Goal: Task Accomplishment & Management: Manage account settings

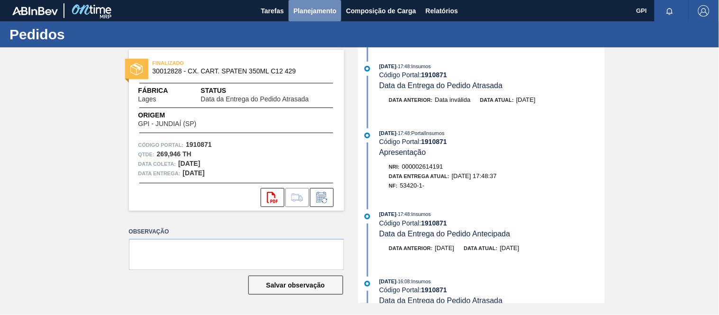
click at [323, 15] on span "Planejamento" at bounding box center [314, 10] width 43 height 11
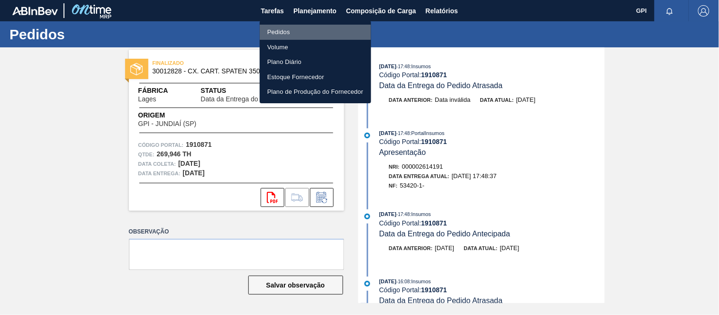
click at [288, 35] on li "Pedidos" at bounding box center [315, 32] width 111 height 15
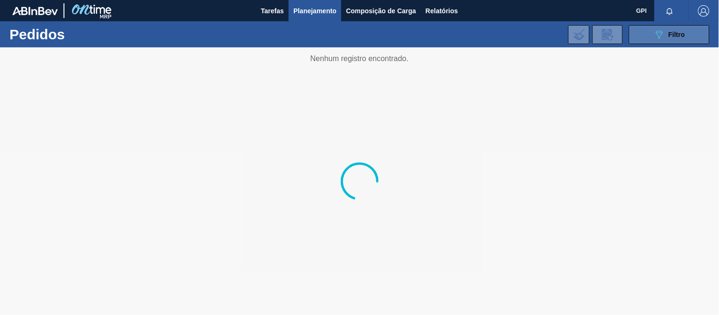
click at [684, 39] on div "089F7B8B-B2A5-4AFE-B5C0-19BA573D28AC Filtro" at bounding box center [670, 34] width 32 height 11
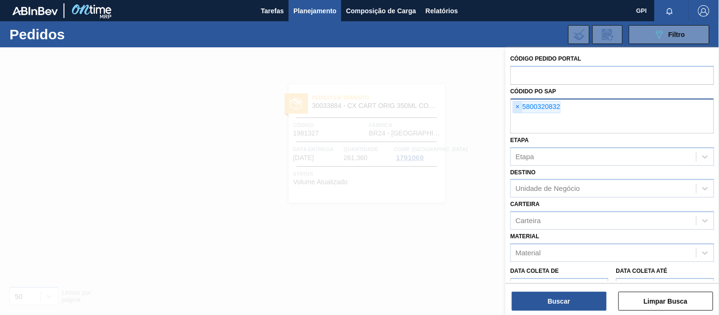
click at [517, 110] on span "×" at bounding box center [517, 106] width 9 height 11
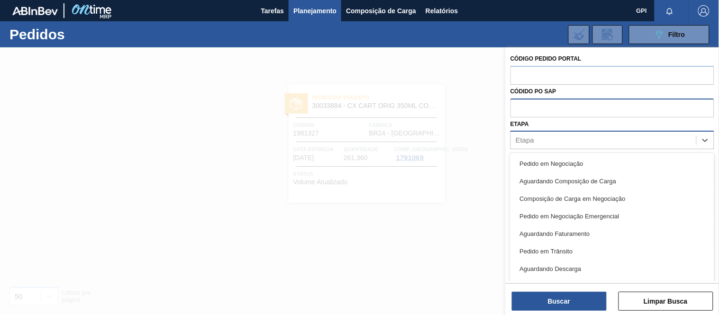
click at [560, 138] on div "Etapa" at bounding box center [603, 141] width 185 height 14
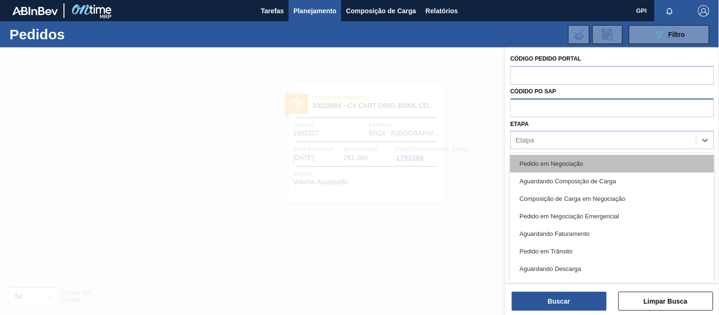
click at [548, 163] on div "Pedido em Negociação" at bounding box center [612, 164] width 204 height 18
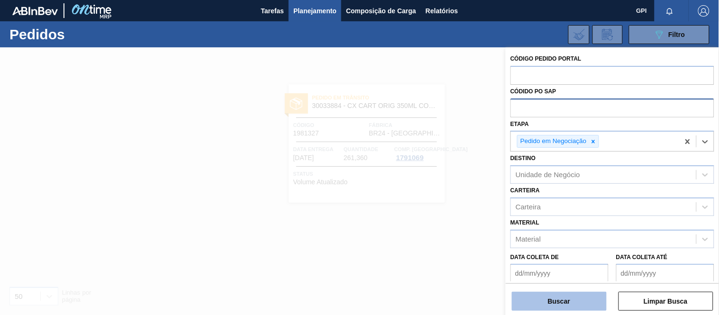
click at [550, 302] on button "Buscar" at bounding box center [559, 301] width 95 height 19
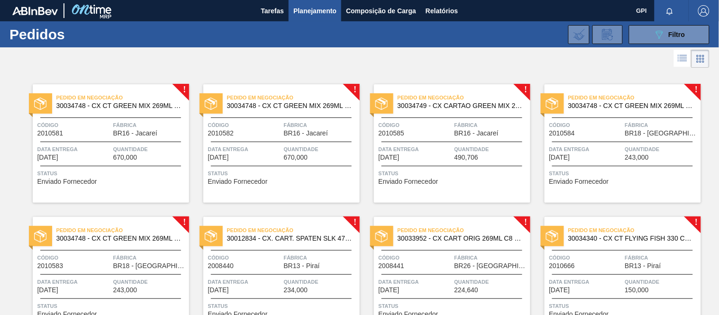
click at [95, 164] on div "Pedido em Negociação 30034748 - CX CT GREEN MIX 269ML LT C8 Código 2010581 Fábr…" at bounding box center [111, 143] width 156 height 118
click at [437, 10] on span "Relatórios" at bounding box center [442, 10] width 32 height 11
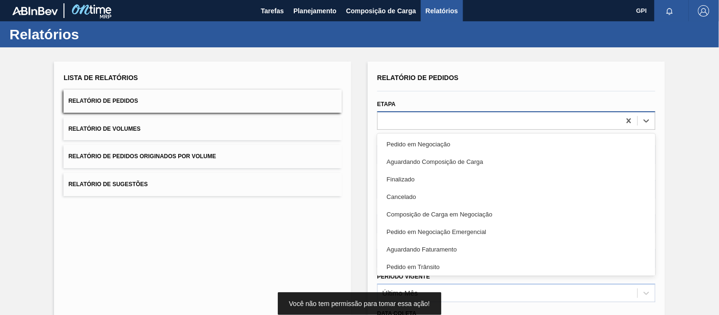
click at [398, 117] on div at bounding box center [499, 121] width 243 height 14
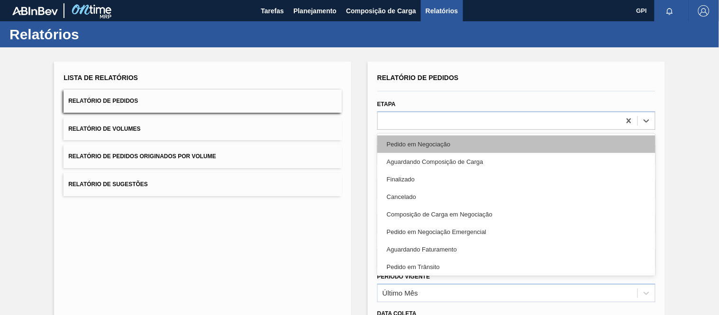
click at [428, 145] on div "Pedido em Negociação" at bounding box center [516, 145] width 278 height 18
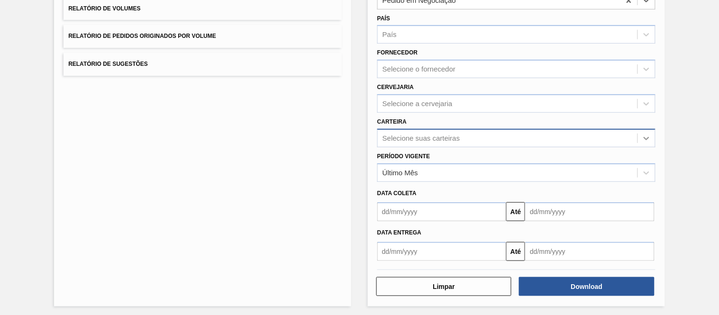
scroll to position [121, 0]
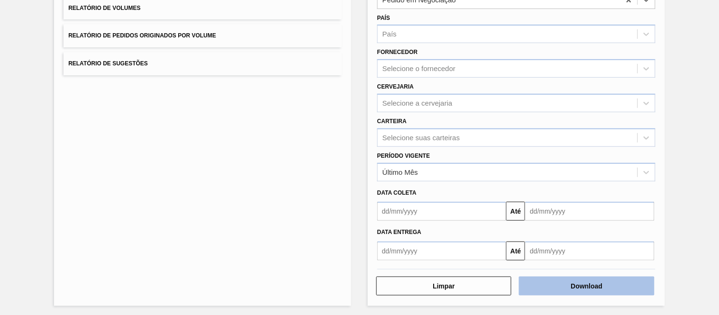
click at [580, 283] on button "Download" at bounding box center [586, 286] width 135 height 19
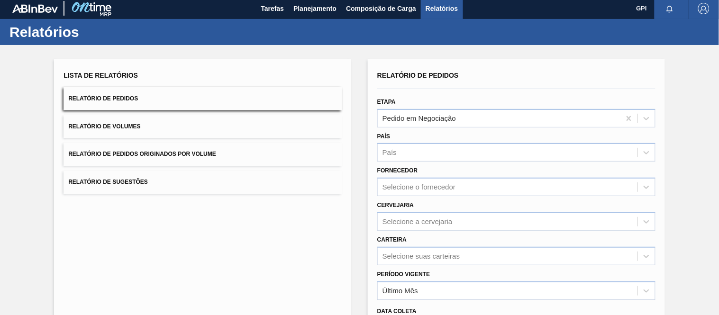
scroll to position [0, 0]
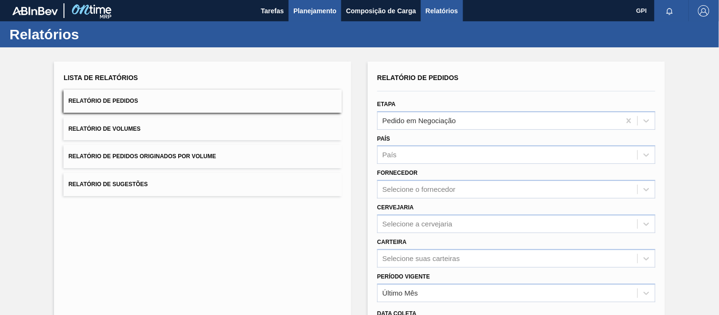
click at [318, 9] on span "Planejamento" at bounding box center [314, 10] width 43 height 11
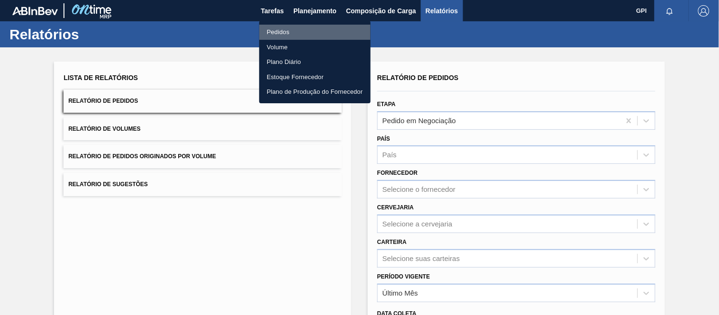
click at [294, 28] on li "Pedidos" at bounding box center [314, 32] width 111 height 15
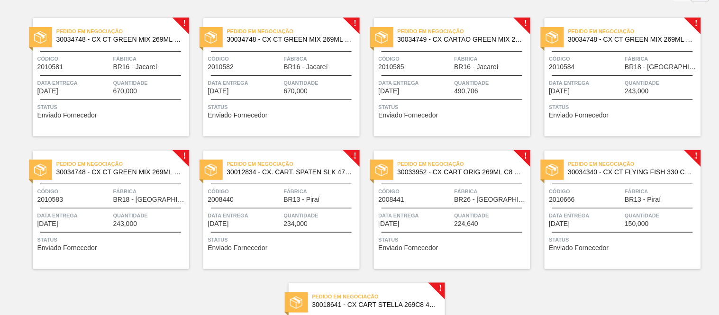
scroll to position [67, 0]
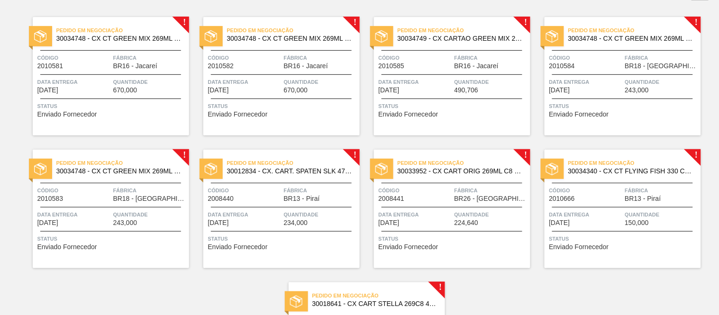
click at [121, 105] on span "Status" at bounding box center [111, 105] width 149 height 9
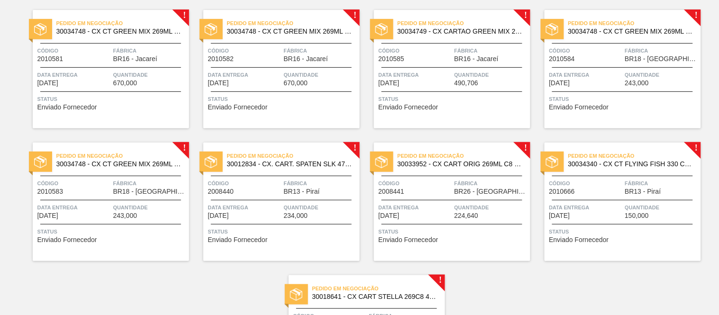
scroll to position [77, 0]
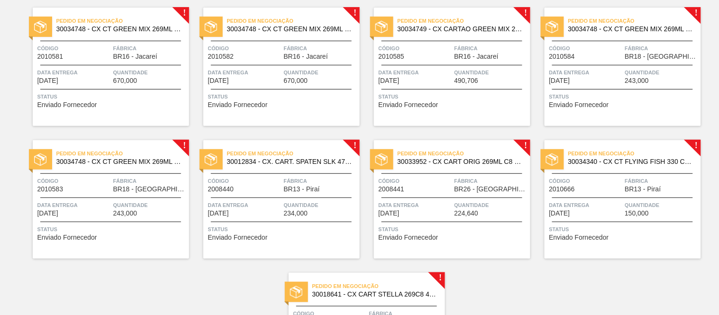
click at [90, 166] on div "Pedido em Negociação 30034748 - CX CT GREEN MIX 269ML LT C8" at bounding box center [111, 157] width 156 height 21
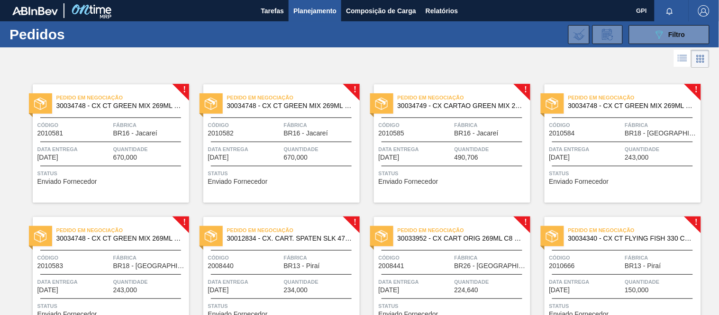
click at [167, 162] on div "Pedido em Negociação 30034748 - CX CT GREEN MIX 269ML LT C8 Código 2010581 Fábr…" at bounding box center [111, 143] width 156 height 118
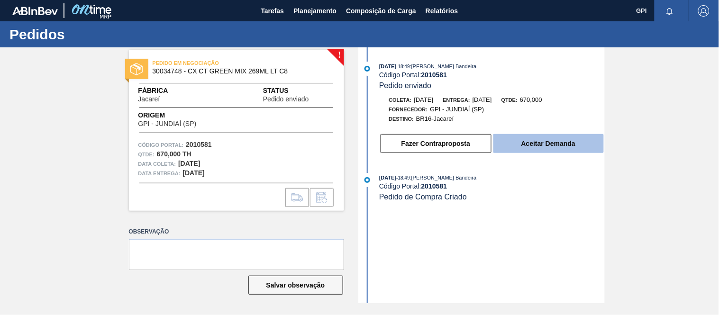
click at [539, 140] on button "Aceitar Demanda" at bounding box center [548, 143] width 110 height 19
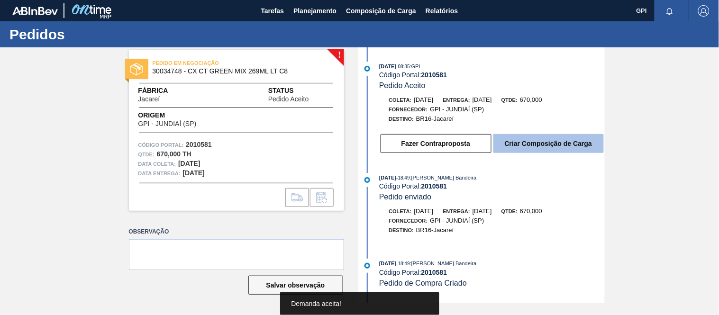
click at [537, 147] on button "Criar Composição de Carga" at bounding box center [548, 143] width 110 height 19
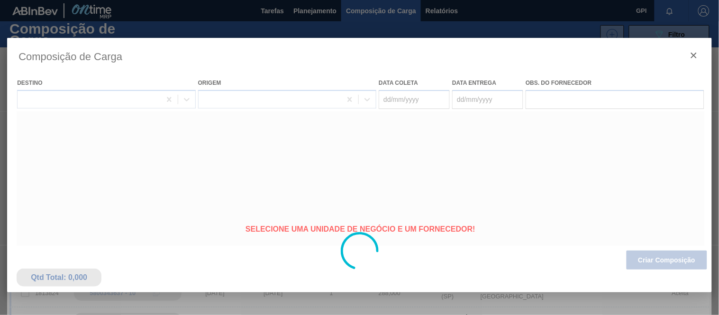
type coleta "26/08/2025"
type entrega "28/08/2025"
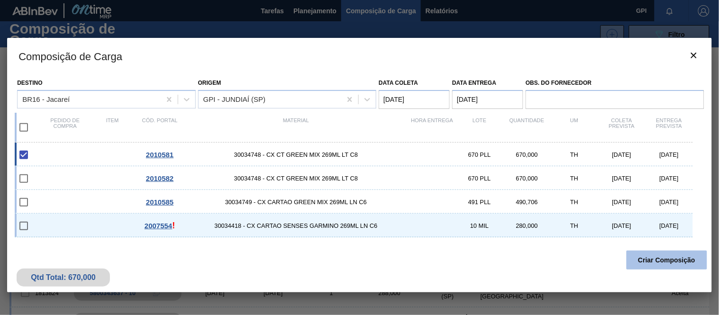
click at [648, 261] on button "Criar Composição" at bounding box center [667, 260] width 81 height 19
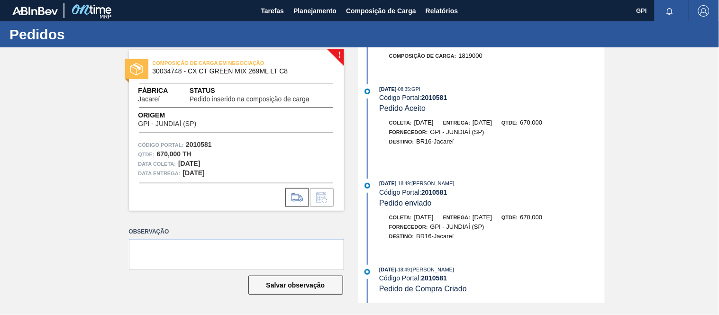
scroll to position [48, 0]
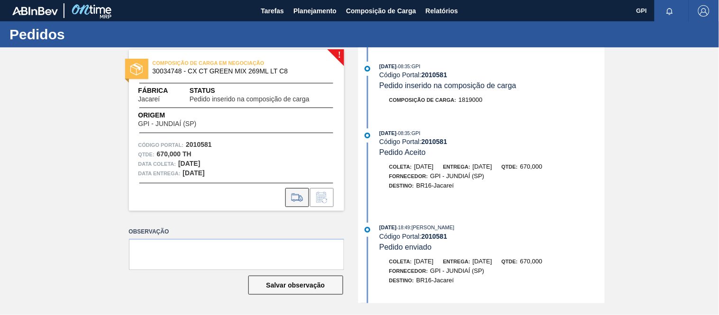
click at [297, 191] on button at bounding box center [297, 197] width 24 height 19
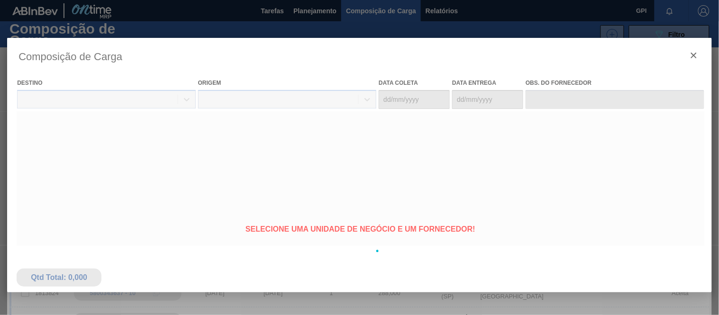
type coleta "[DATE]"
type entrega "[DATE]"
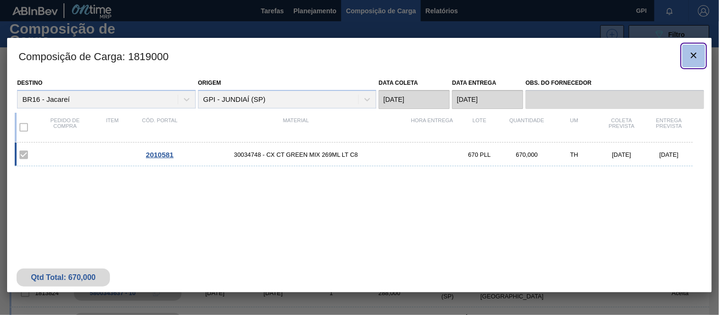
click at [698, 51] on icon "botão de ícone" at bounding box center [693, 55] width 11 height 11
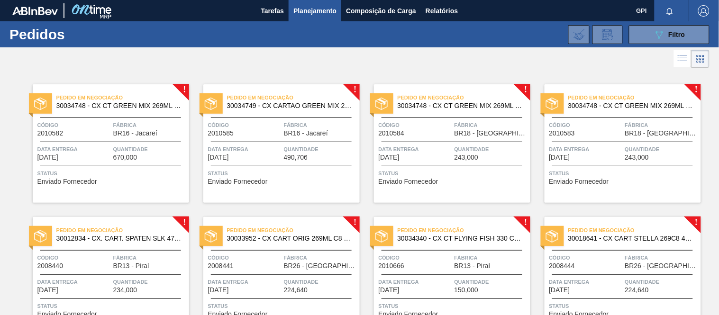
click at [145, 165] on div "Pedido em Negociação 30034748 - CX CT GREEN MIX 269ML LT C8 Código 2010582 Fábr…" at bounding box center [111, 143] width 156 height 118
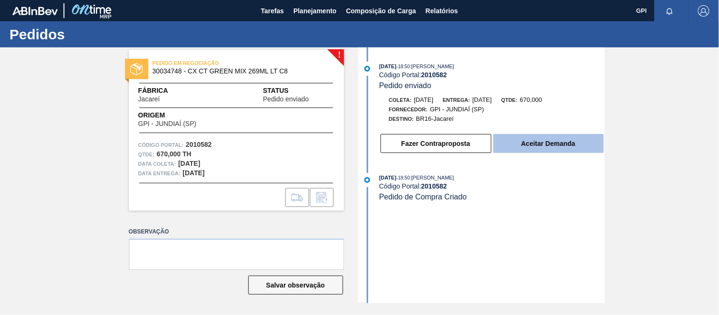
click at [542, 149] on button "Aceitar Demanda" at bounding box center [548, 143] width 110 height 19
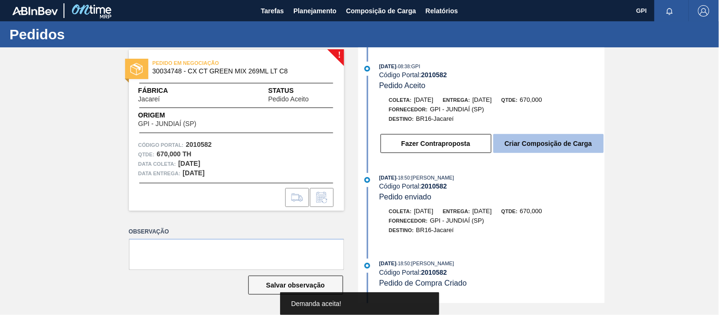
click at [527, 145] on button "Criar Composição de Carga" at bounding box center [548, 143] width 110 height 19
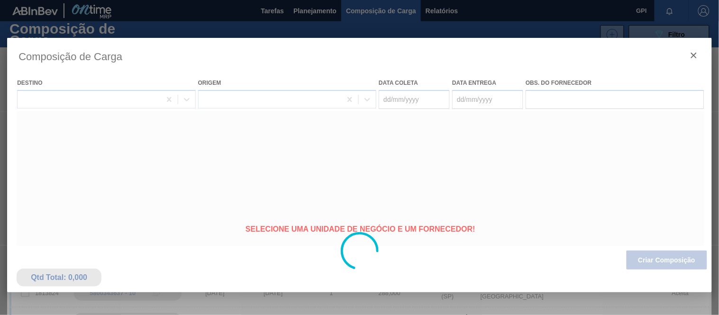
type coleta "[DATE]"
type entrega "[DATE]"
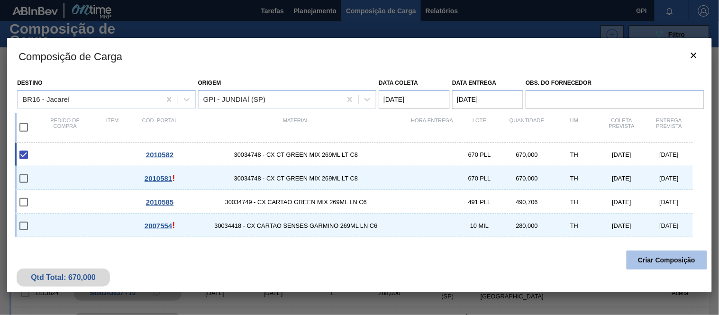
click at [643, 261] on button "Criar Composição" at bounding box center [667, 260] width 81 height 19
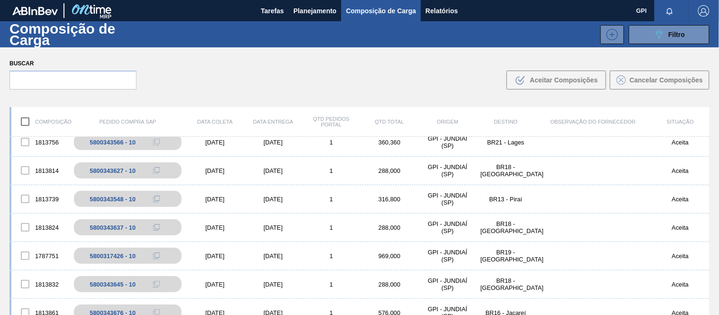
scroll to position [68, 0]
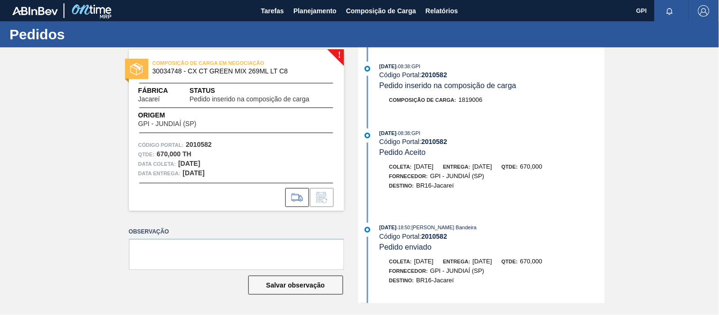
scroll to position [18, 0]
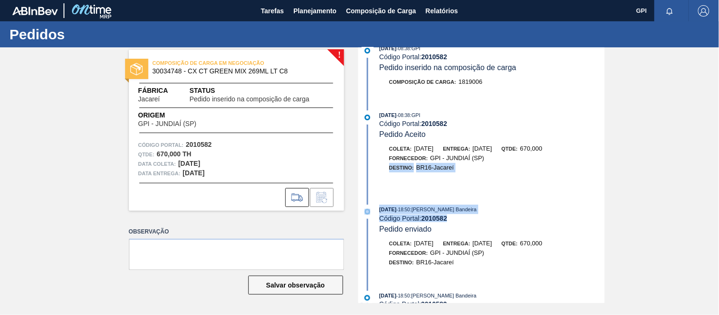
drag, startPoint x: 604, startPoint y: 160, endPoint x: 608, endPoint y: 229, distance: 69.8
click at [608, 229] on div "! COMPOSIÇÃO DE CARGA EM NEGOCIAÇÃO 30034748 - CX CT GREEN MIX 269ML LT C8 Fábr…" at bounding box center [359, 175] width 719 height 256
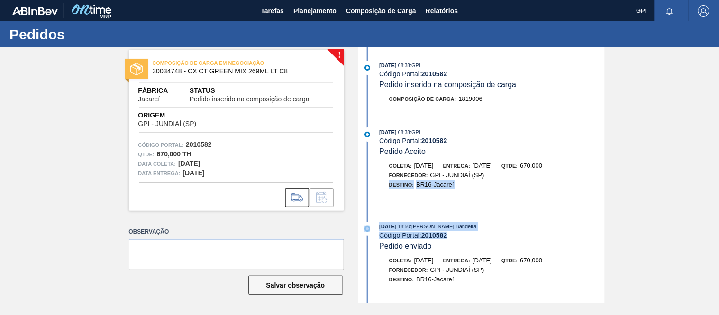
scroll to position [0, 0]
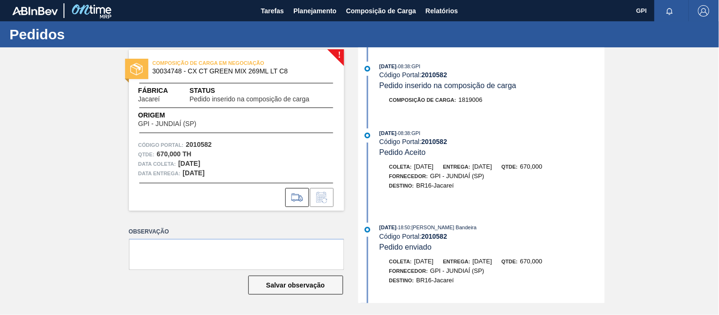
click at [503, 120] on div "18/08/2025 - 08:38 : GPI Código Portal: 2010582 Pedido inserido na composição d…" at bounding box center [483, 175] width 244 height 256
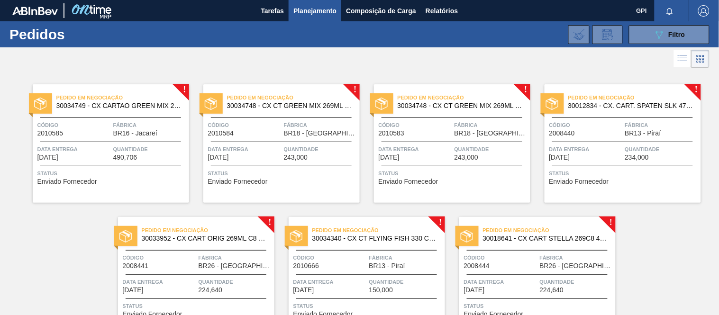
click at [91, 128] on span "Código" at bounding box center [73, 124] width 73 height 9
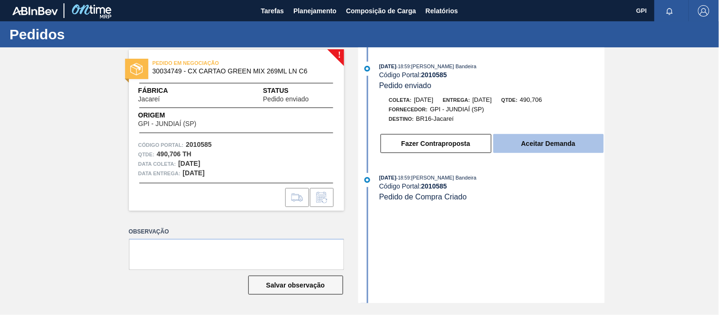
click at [565, 148] on button "Aceitar Demanda" at bounding box center [548, 143] width 110 height 19
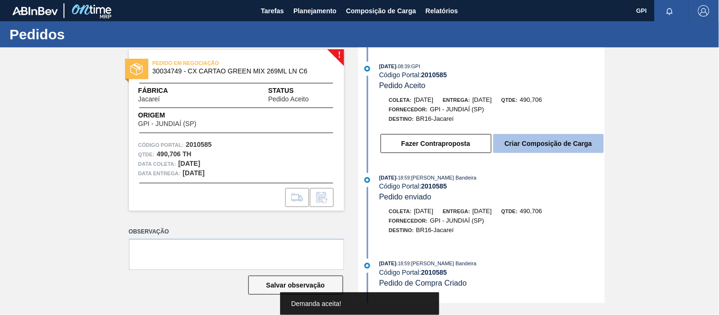
click at [529, 148] on button "Criar Composição de Carga" at bounding box center [548, 143] width 110 height 19
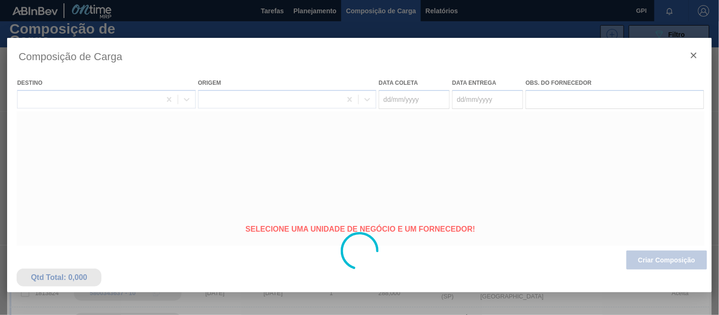
type coleta "[DATE]"
type entrega "29/08/2025"
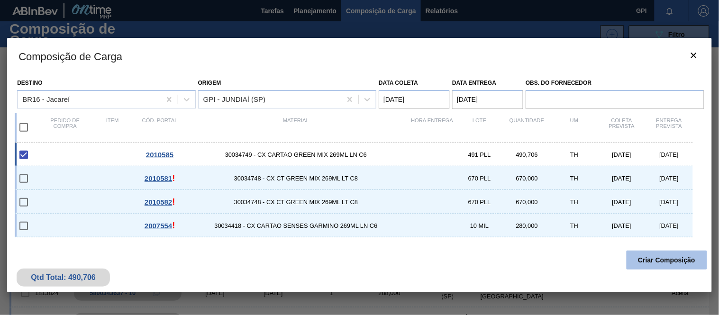
click at [647, 257] on button "Criar Composição" at bounding box center [667, 260] width 81 height 19
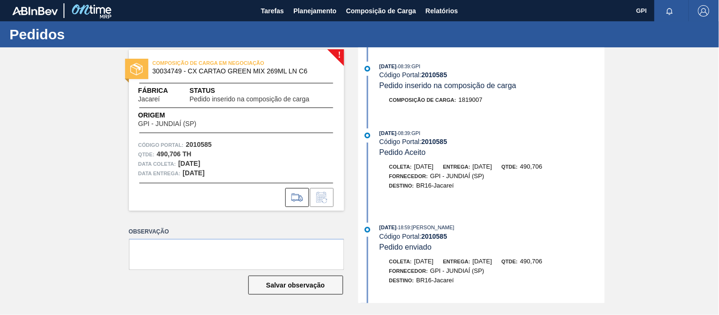
click at [191, 235] on label "Observação" at bounding box center [236, 232] width 215 height 14
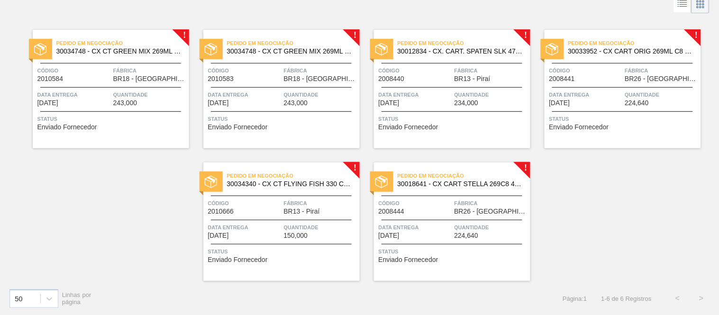
scroll to position [55, 0]
click at [87, 62] on div "Pedido em Negociação 30034748 - CX CT GREEN MIX 269ML LT C8 Código 2010584 Fábr…" at bounding box center [111, 88] width 156 height 118
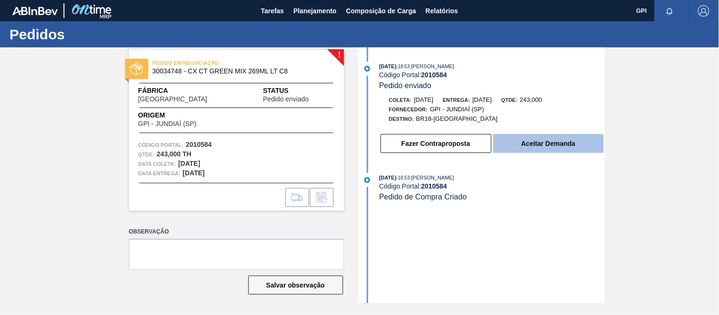
click at [546, 144] on button "Aceitar Demanda" at bounding box center [548, 143] width 110 height 19
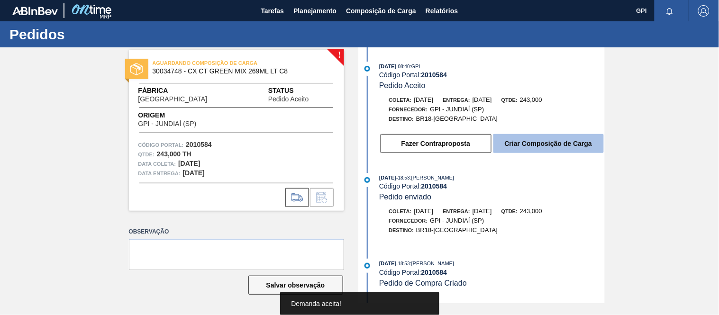
click at [539, 147] on button "Criar Composição de Carga" at bounding box center [548, 143] width 110 height 19
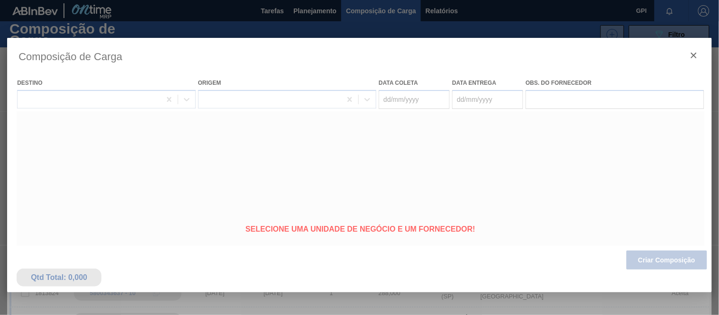
type coleta "26/08/2025"
type entrega "[DATE]"
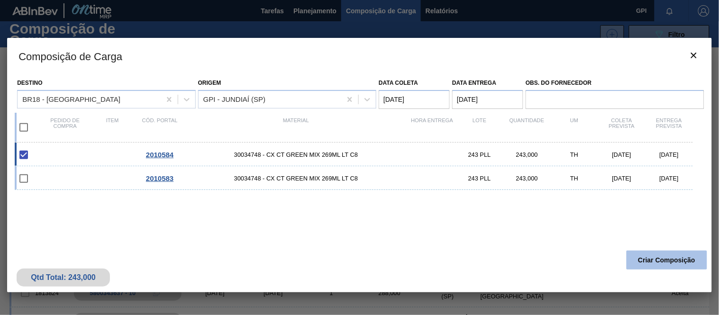
click at [649, 263] on button "Criar Composição" at bounding box center [667, 260] width 81 height 19
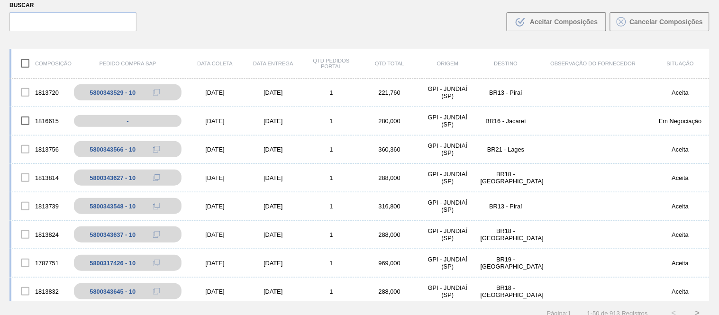
scroll to position [68, 0]
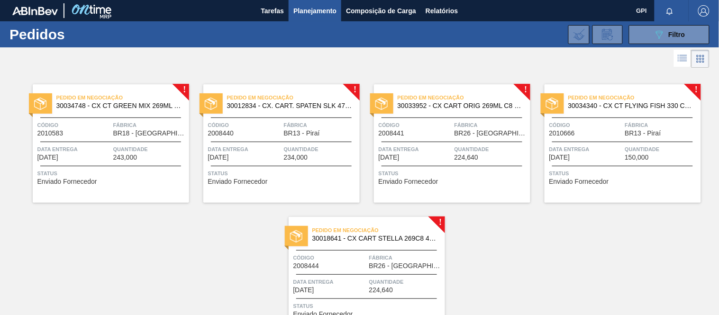
click at [88, 140] on div "Pedido em Negociação 30034748 - CX CT GREEN MIX 269ML LT C8 Código 2010583 Fábr…" at bounding box center [111, 143] width 156 height 118
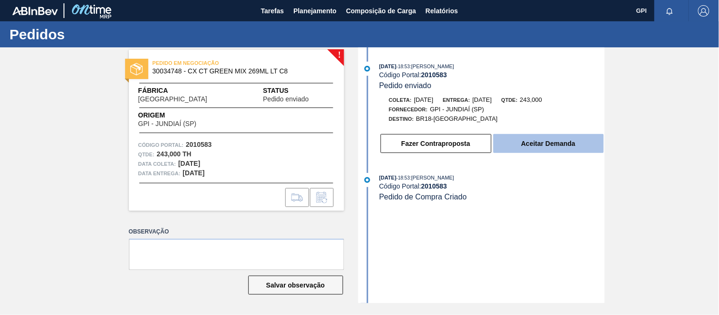
click at [546, 143] on button "Aceitar Demanda" at bounding box center [548, 143] width 110 height 19
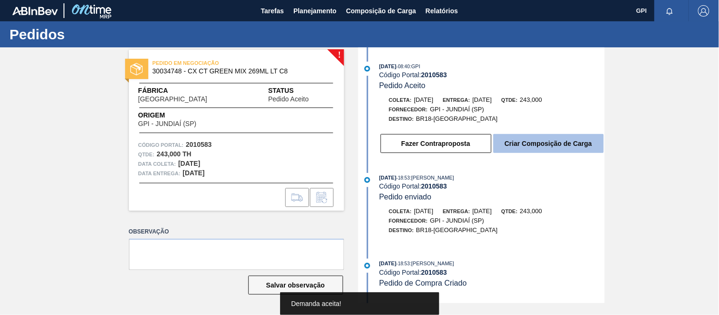
click at [543, 142] on button "Criar Composição de Carga" at bounding box center [548, 143] width 110 height 19
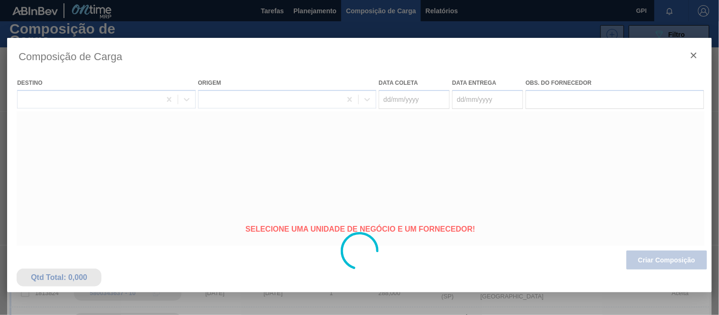
type coleta "[DATE]"
type entrega "[DATE]"
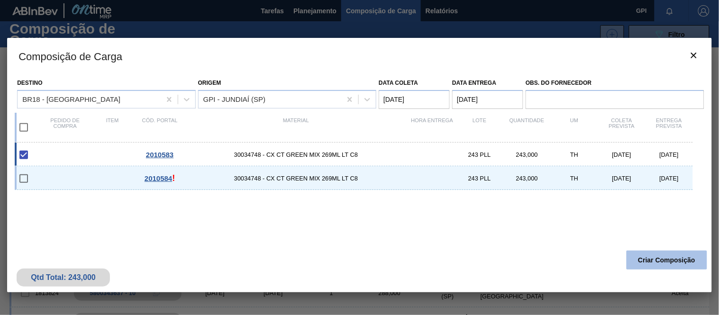
click at [663, 262] on button "Criar Composição" at bounding box center [667, 260] width 81 height 19
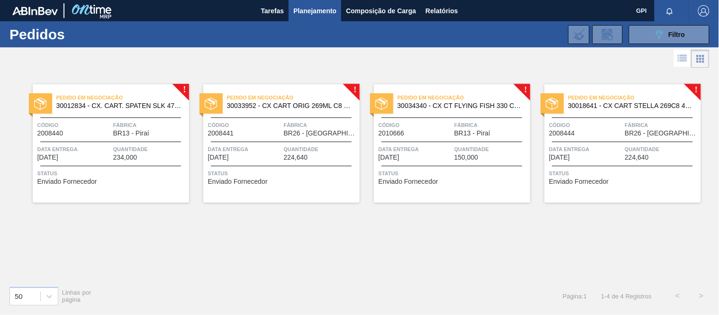
click at [148, 171] on span "Status" at bounding box center [111, 173] width 149 height 9
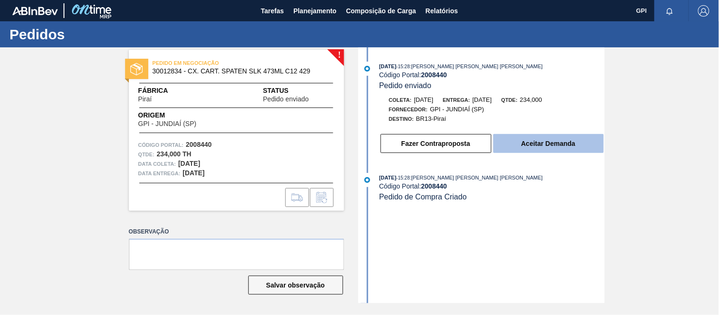
click at [538, 151] on button "Aceitar Demanda" at bounding box center [548, 143] width 110 height 19
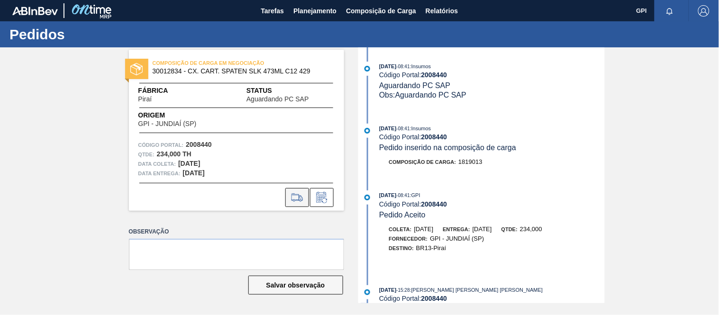
click at [294, 201] on icon at bounding box center [297, 197] width 15 height 11
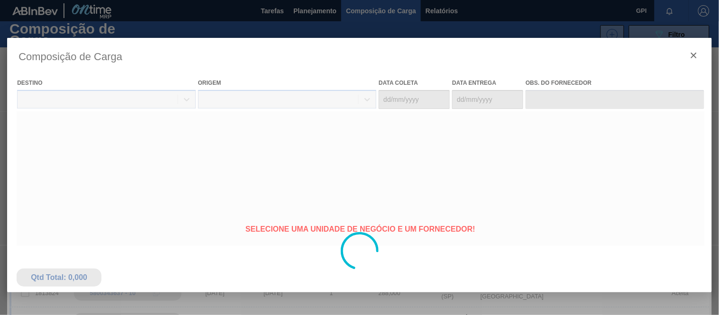
type coleta "[DATE]"
type entrega "[DATE]"
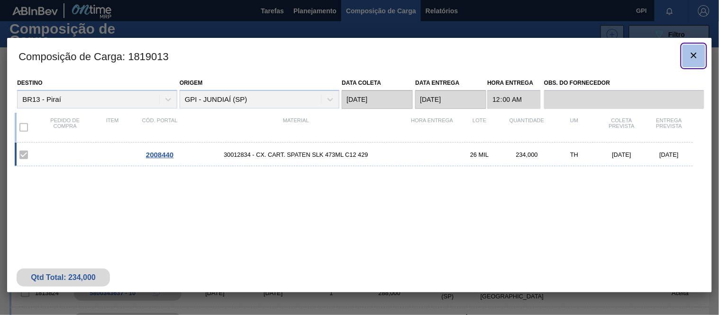
click at [688, 54] on icon "botão de ícone" at bounding box center [693, 55] width 11 height 11
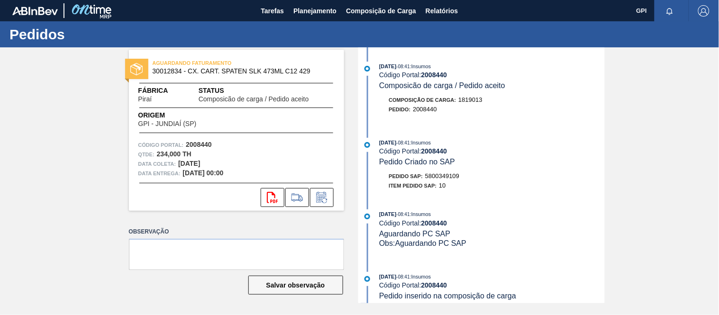
click at [205, 144] on strong "2008440" at bounding box center [199, 145] width 26 height 8
copy strong "2008440"
click at [268, 197] on icon "svg{fill:#ff0000}" at bounding box center [272, 197] width 11 height 11
click at [305, 144] on div "Código Portal: 2008440" at bounding box center [236, 144] width 196 height 9
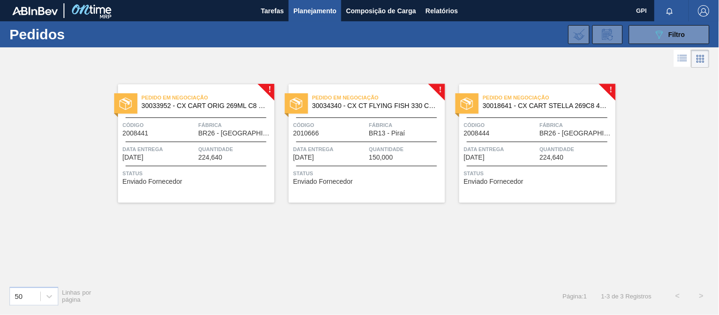
click at [337, 120] on span "Código" at bounding box center [329, 124] width 73 height 9
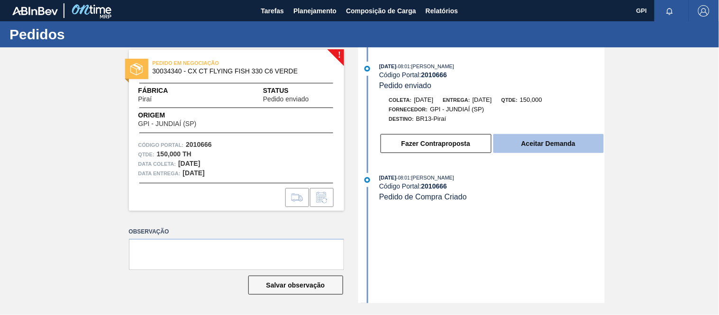
click at [536, 143] on button "Aceitar Demanda" at bounding box center [548, 143] width 110 height 19
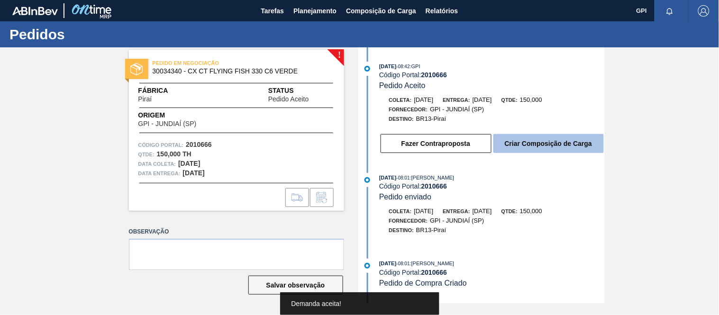
click at [548, 140] on button "Criar Composição de Carga" at bounding box center [548, 143] width 110 height 19
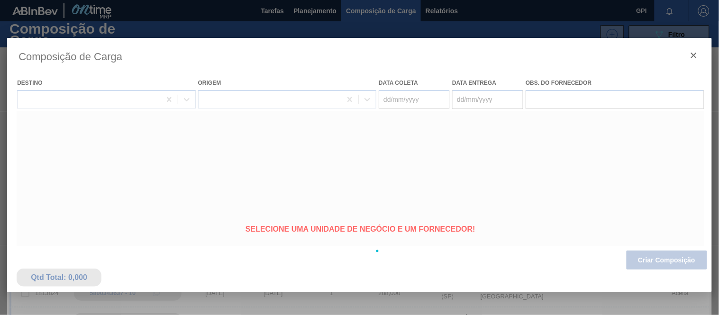
type coleta "[DATE]"
type entrega "[DATE]"
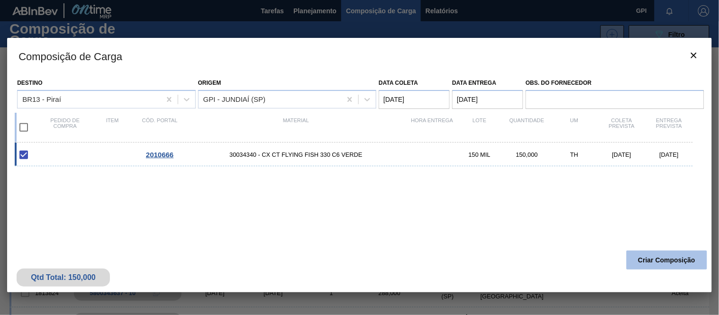
click at [638, 257] on button "Criar Composição" at bounding box center [667, 260] width 81 height 19
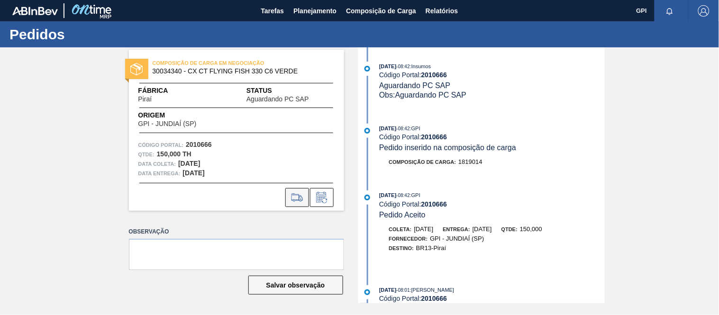
click at [308, 196] on button at bounding box center [297, 197] width 24 height 19
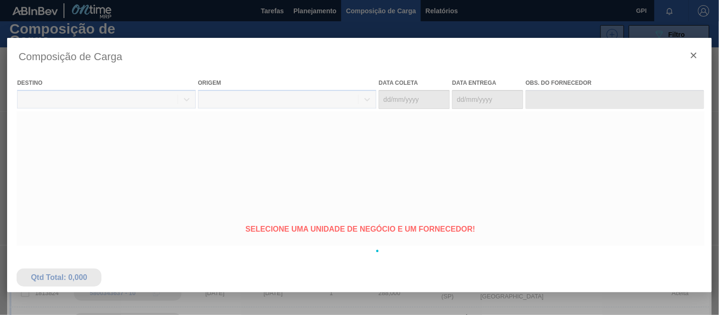
type coleta "[DATE]"
type entrega "[DATE]"
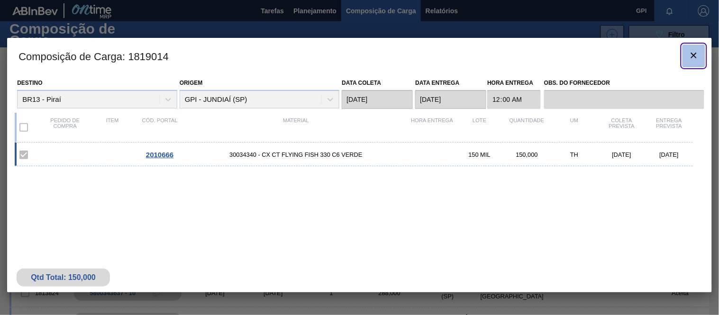
click at [694, 51] on icon "botão de ícone" at bounding box center [693, 55] width 11 height 11
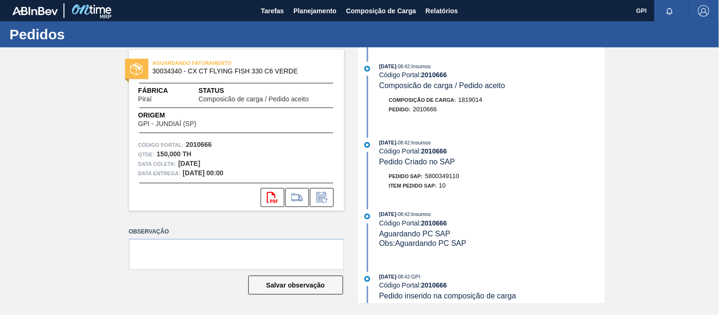
click at [205, 143] on strong "2010666" at bounding box center [199, 145] width 26 height 8
copy strong "2010666"
click at [259, 195] on div "svg{fill:#ff0000}" at bounding box center [236, 197] width 215 height 19
click at [274, 195] on icon at bounding box center [272, 197] width 11 height 11
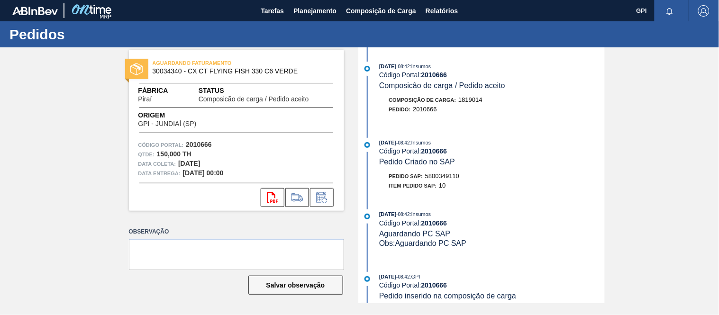
drag, startPoint x: 103, startPoint y: 153, endPoint x: 108, endPoint y: 150, distance: 5.9
click at [103, 153] on div "AGUARDANDO FATURAMENTO 30034340 - CX CT FLYING FISH 330 C6 VERDE Fábrica Piraí …" at bounding box center [359, 175] width 719 height 256
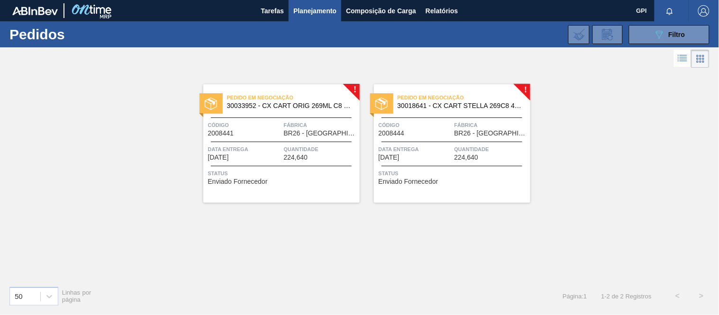
click at [266, 133] on div "Código 2008441" at bounding box center [244, 128] width 73 height 17
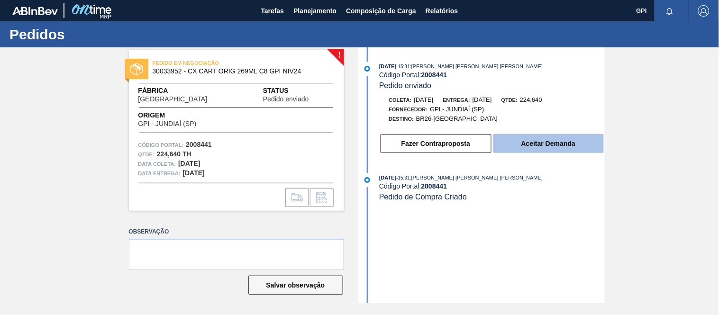
click at [524, 141] on button "Aceitar Demanda" at bounding box center [548, 143] width 110 height 19
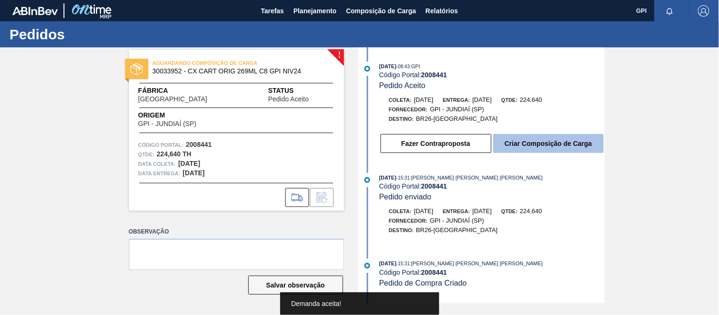
click at [557, 139] on button "Criar Composição de Carga" at bounding box center [548, 143] width 110 height 19
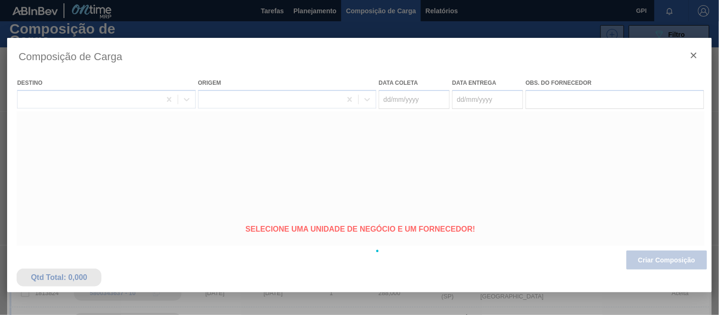
type coleta "[DATE]"
type entrega "[DATE]"
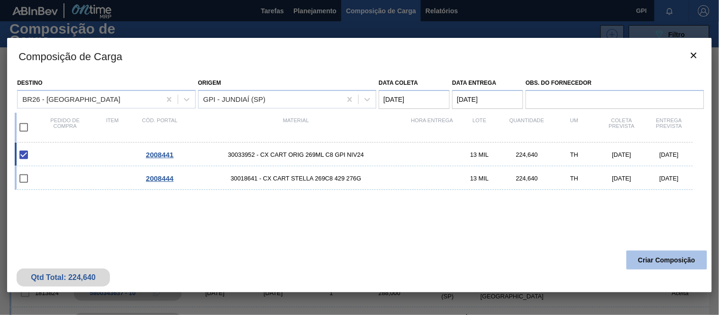
click at [647, 258] on button "Criar Composição" at bounding box center [667, 260] width 81 height 19
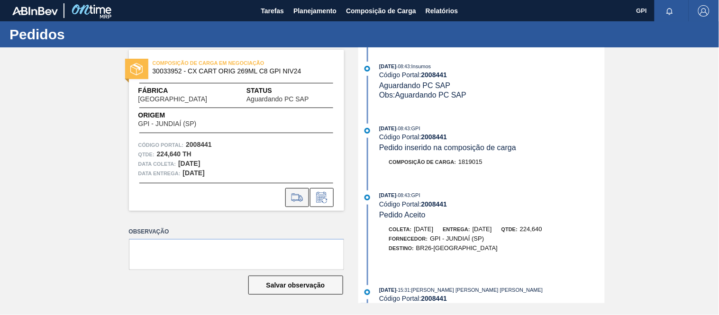
click at [301, 198] on icon at bounding box center [297, 197] width 11 height 7
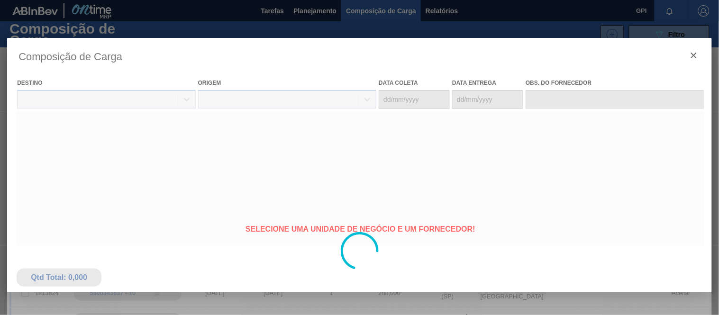
type coleta "15/09/2025"
type entrega "[DATE]"
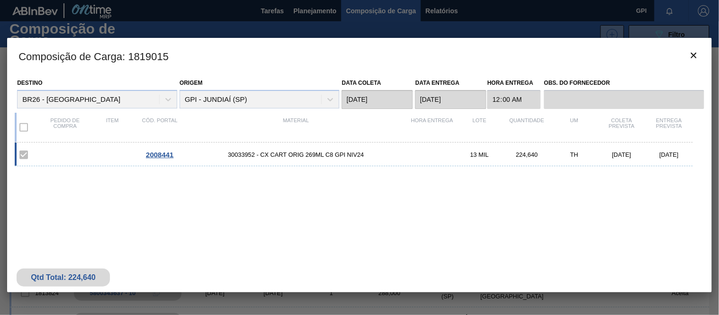
click at [22, 155] on label at bounding box center [24, 155] width 20 height 20
click at [25, 126] on label at bounding box center [24, 128] width 20 height 20
click at [693, 50] on icon "botão de ícone" at bounding box center [693, 55] width 11 height 11
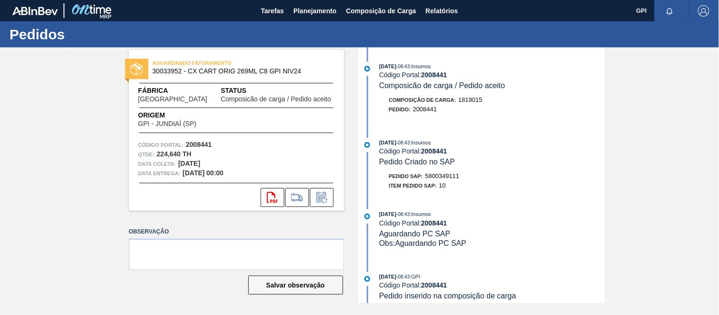
click at [206, 142] on strong "2008441" at bounding box center [199, 145] width 26 height 8
copy strong "2008441"
click at [273, 194] on icon at bounding box center [272, 197] width 11 height 11
click at [196, 229] on label "Observação" at bounding box center [236, 232] width 215 height 14
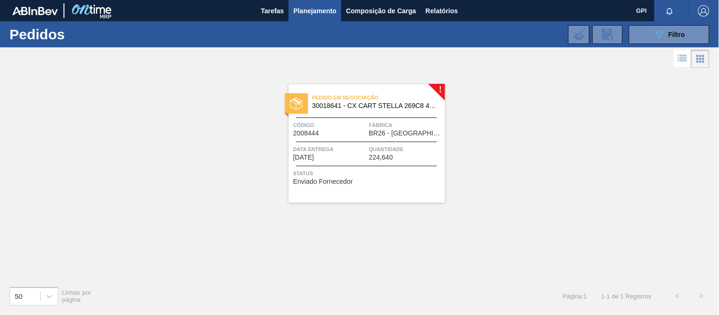
click at [343, 136] on div "Código 2008444" at bounding box center [329, 128] width 73 height 17
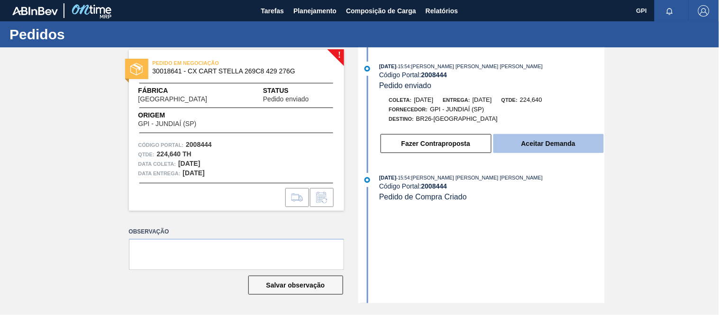
click at [559, 145] on button "Aceitar Demanda" at bounding box center [548, 143] width 110 height 19
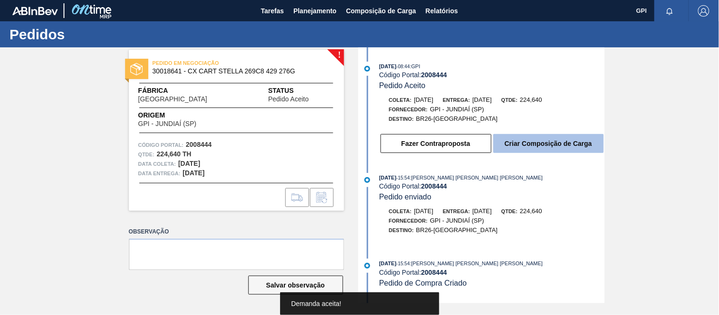
click at [550, 148] on button "Criar Composição de Carga" at bounding box center [548, 143] width 110 height 19
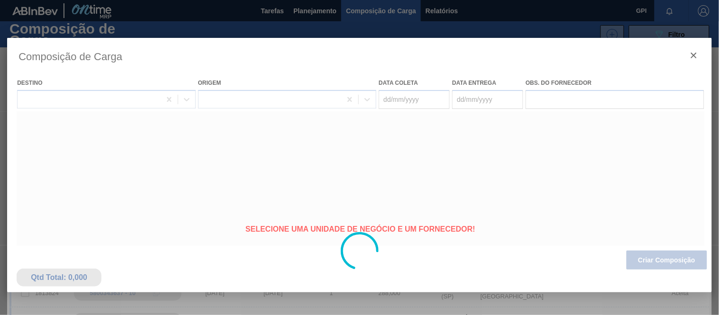
type coleta "[DATE]"
type entrega "[DATE]"
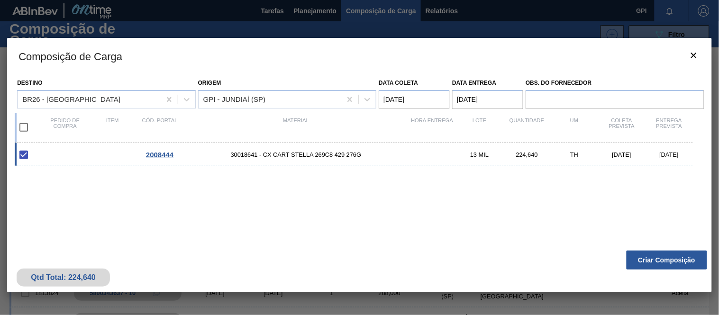
click at [656, 259] on button "Criar Composição" at bounding box center [667, 260] width 81 height 19
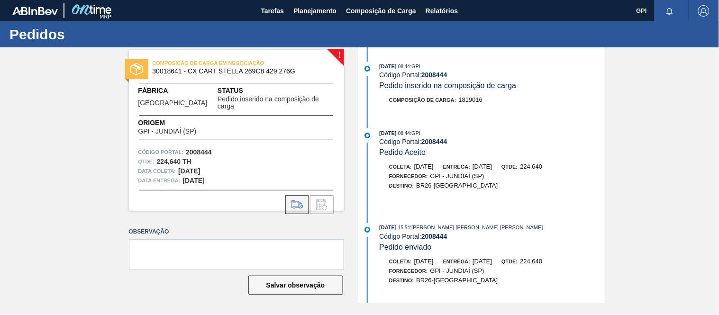
click at [294, 199] on icon at bounding box center [297, 204] width 15 height 11
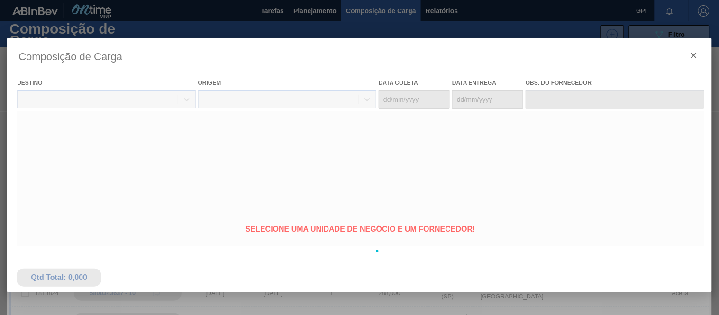
type coleta "[DATE]"
type entrega "[DATE]"
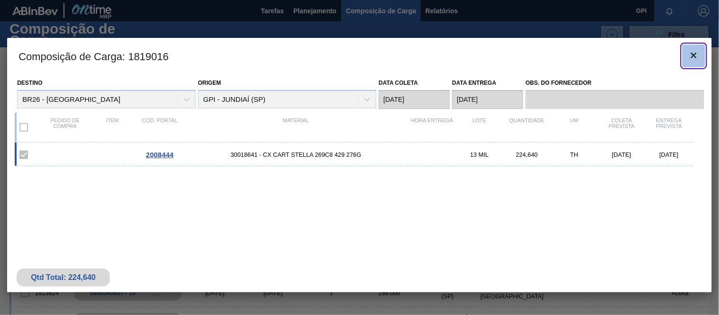
click at [690, 51] on icon "botão de ícone" at bounding box center [693, 55] width 11 height 11
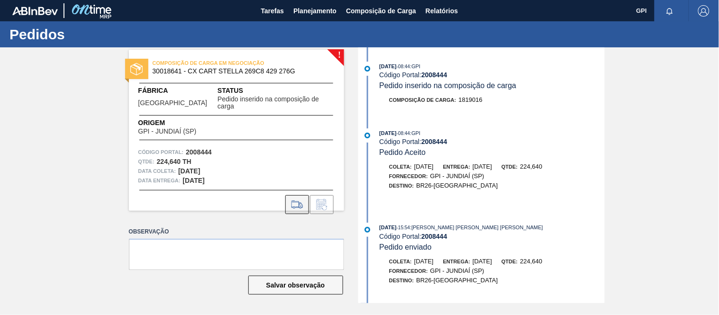
click at [302, 199] on icon at bounding box center [297, 204] width 15 height 11
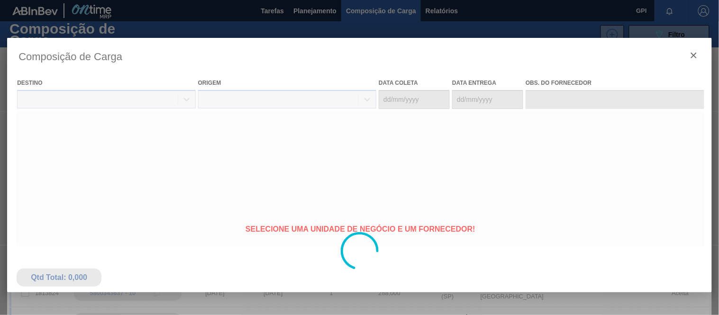
type coleta "[DATE]"
type entrega "[DATE]"
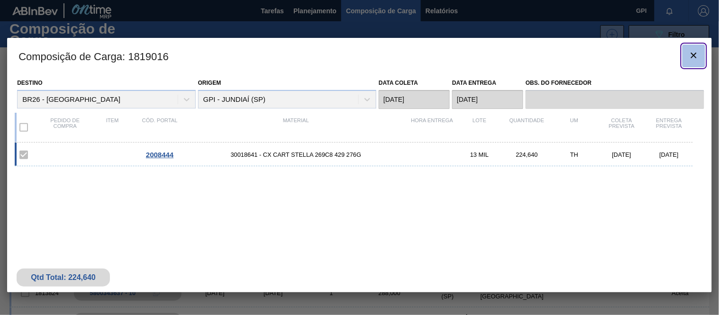
click at [689, 50] on icon "botão de ícone" at bounding box center [693, 55] width 11 height 11
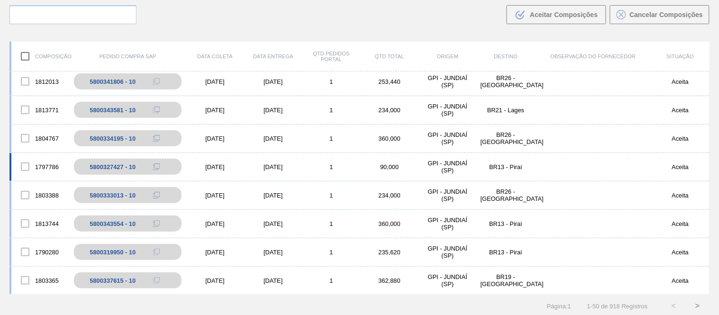
scroll to position [68, 0]
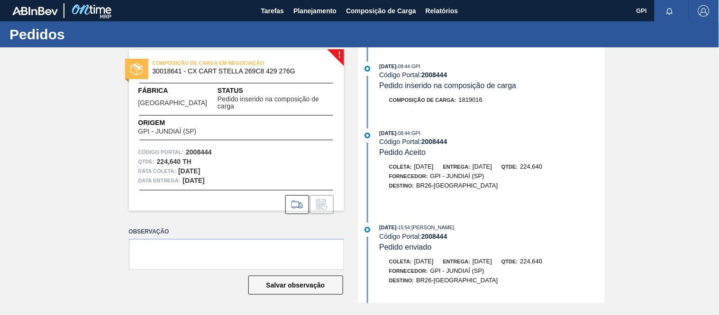
drag, startPoint x: 83, startPoint y: 119, endPoint x: 104, endPoint y: 110, distance: 22.7
click at [83, 119] on div "! COMPOSIÇÃO DE CARGA EM NEGOCIAÇÃO 30018641 - CX CART STELLA 269C8 429 276G Fá…" at bounding box center [359, 175] width 719 height 256
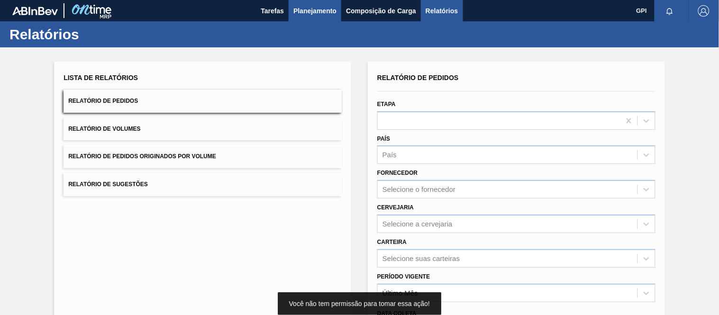
click at [319, 4] on button "Planejamento" at bounding box center [315, 10] width 53 height 21
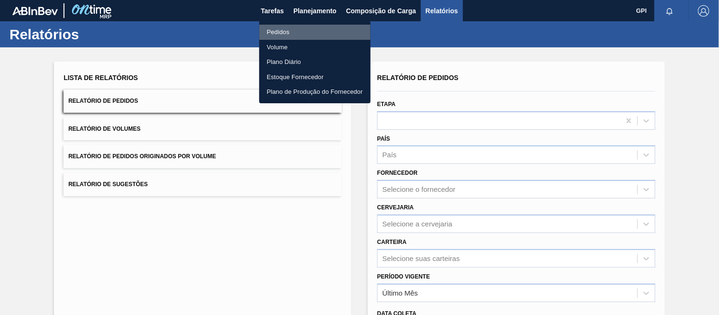
click at [295, 29] on li "Pedidos" at bounding box center [314, 32] width 111 height 15
